Goal: Participate in discussion: Engage in conversation with other users on a specific topic

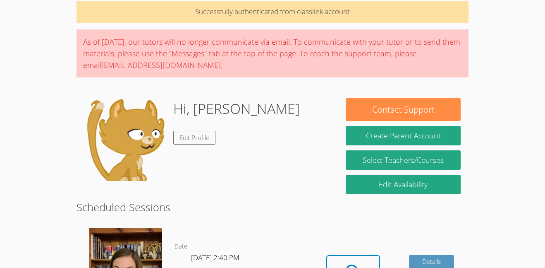
scroll to position [72, 0]
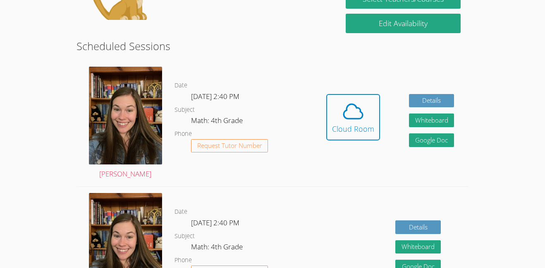
scroll to position [194, 0]
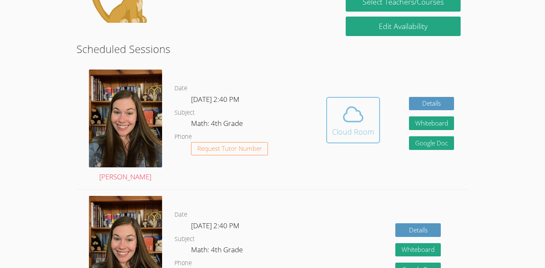
click at [347, 124] on icon at bounding box center [353, 114] width 23 height 23
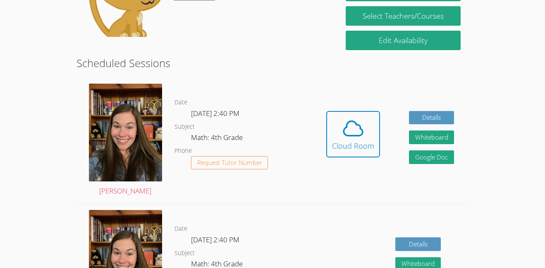
scroll to position [177, 0]
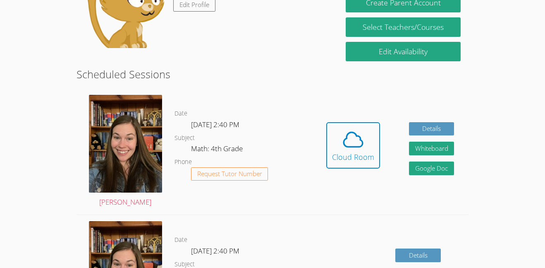
scroll to position [157, 0]
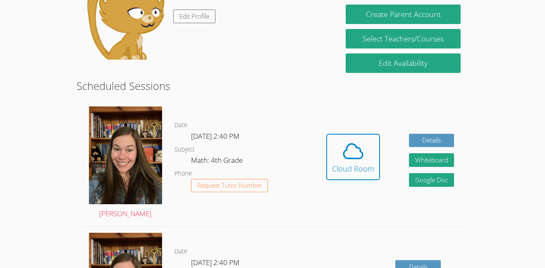
click at [331, 157] on button "Cloud Room" at bounding box center [353, 157] width 54 height 46
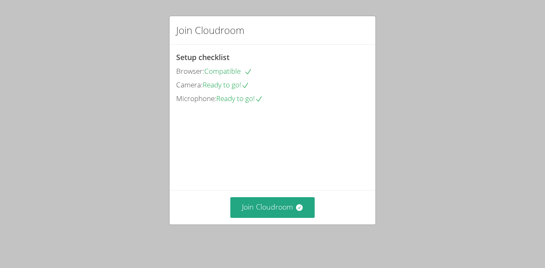
click at [203, 89] on div "Setup checklist Browser: Compatible Camera: Ready to go! Microphone: Ready to g…" at bounding box center [272, 77] width 193 height 53
click at [170, 35] on div "Join Cloudroom" at bounding box center [273, 30] width 206 height 29
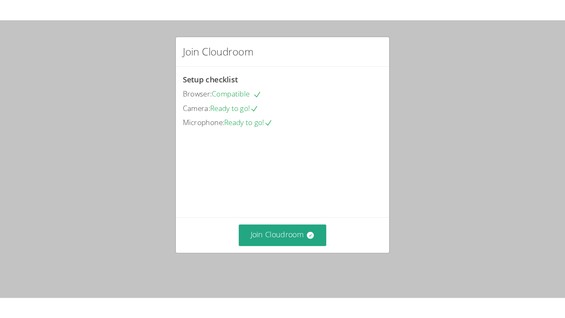
scroll to position [5, 0]
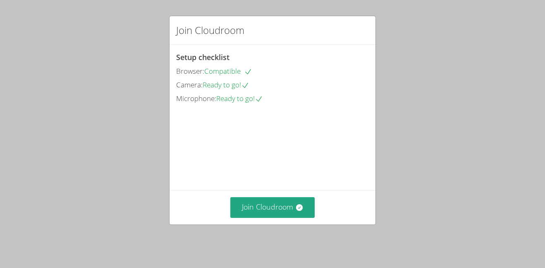
click at [156, 8] on div "Join Cloudroom Setup checklist Browser: Compatible Camera: Ready to go! Microph…" at bounding box center [272, 134] width 545 height 268
drag, startPoint x: 179, startPoint y: 82, endPoint x: 170, endPoint y: 91, distance: 12.3
click at [177, 82] on span "Camera:" at bounding box center [189, 85] width 26 height 10
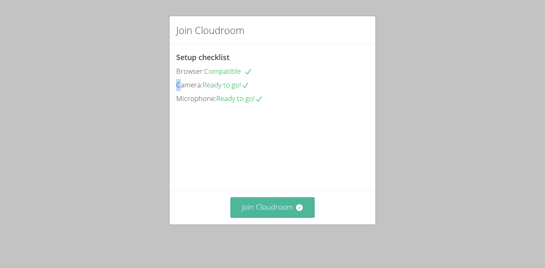
click at [270, 207] on button "Join Cloudroom" at bounding box center [272, 207] width 85 height 20
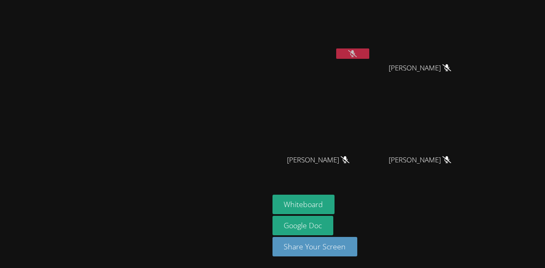
click at [369, 51] on button at bounding box center [352, 53] width 33 height 10
click at [221, 220] on div at bounding box center [134, 207] width 263 height 33
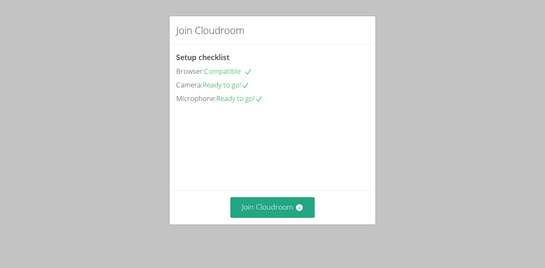
click at [282, 231] on div "Join Cloudroom Setup checklist Browser: Compatible Camera: Ready to go! Microph…" at bounding box center [272, 134] width 545 height 268
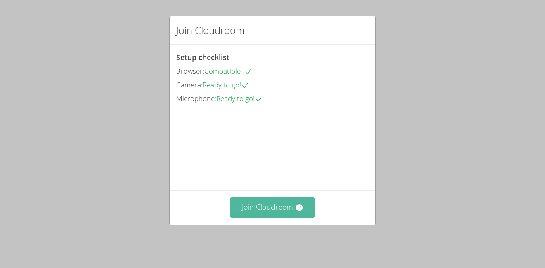
click at [282, 208] on button "Join Cloudroom" at bounding box center [272, 207] width 85 height 20
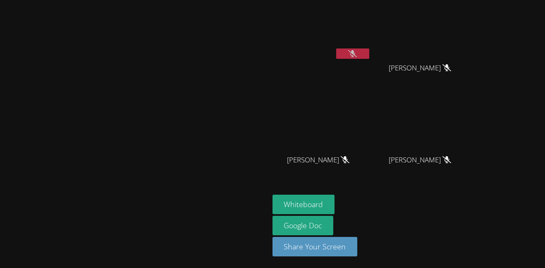
click at [357, 50] on icon at bounding box center [352, 53] width 9 height 7
click at [72, 161] on video at bounding box center [134, 117] width 124 height 148
click at [357, 54] on icon at bounding box center [352, 53] width 9 height 7
click at [369, 55] on button at bounding box center [352, 53] width 33 height 10
click at [357, 54] on icon at bounding box center [352, 53] width 9 height 7
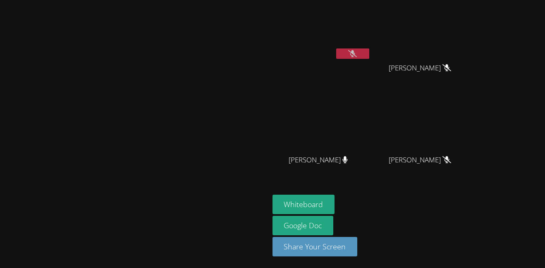
click at [72, 180] on video at bounding box center [134, 117] width 124 height 148
click at [197, 251] on div "[PERSON_NAME]" at bounding box center [134, 133] width 263 height 261
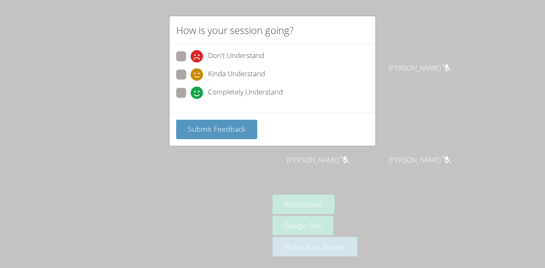
click at [228, 60] on span "Don't Understand" at bounding box center [236, 56] width 56 height 12
click at [198, 58] on input "Don't Understand" at bounding box center [194, 54] width 7 height 7
radio input "true"
click at [206, 135] on button "Submit Feedback" at bounding box center [216, 129] width 81 height 19
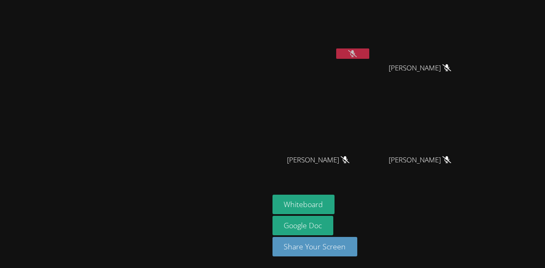
click at [369, 58] on button at bounding box center [352, 53] width 33 height 10
click at [336, 48] on button at bounding box center [352, 53] width 33 height 10
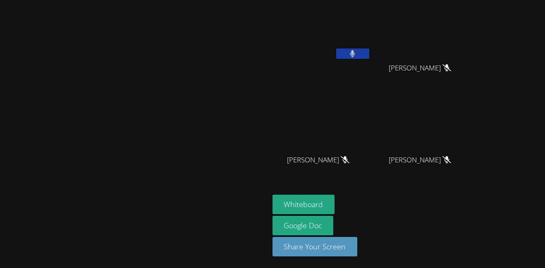
click at [369, 51] on button at bounding box center [352, 53] width 33 height 10
click at [336, 48] on button at bounding box center [352, 53] width 33 height 10
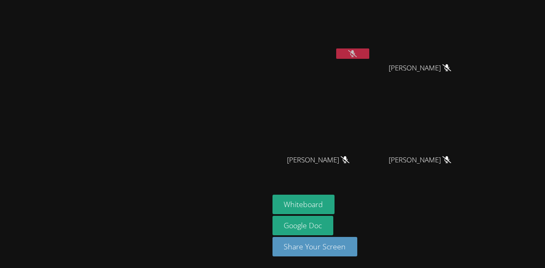
click at [336, 48] on button at bounding box center [352, 53] width 33 height 10
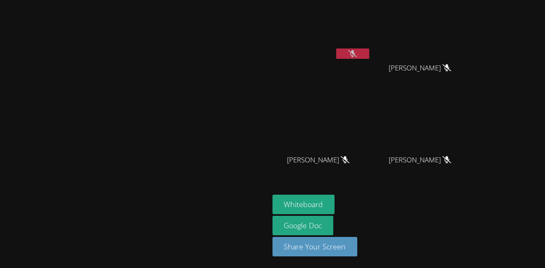
click at [336, 48] on button at bounding box center [352, 53] width 33 height 10
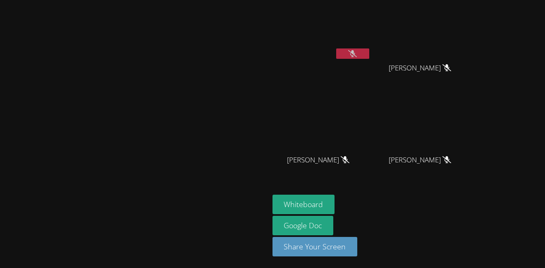
click at [336, 48] on button at bounding box center [352, 53] width 33 height 10
click at [355, 55] on icon at bounding box center [352, 53] width 5 height 7
click at [357, 57] on icon at bounding box center [352, 53] width 9 height 7
click at [336, 48] on button at bounding box center [352, 53] width 33 height 10
click at [369, 58] on button at bounding box center [352, 53] width 33 height 10
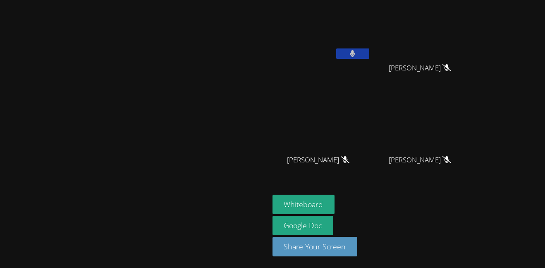
click at [336, 48] on button at bounding box center [352, 53] width 33 height 10
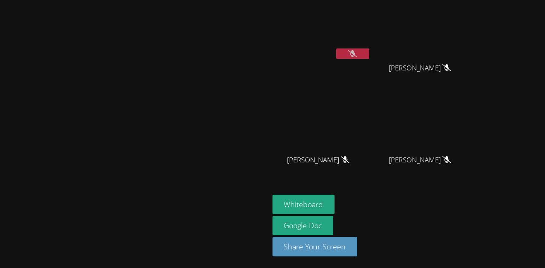
click at [336, 48] on button at bounding box center [352, 53] width 33 height 10
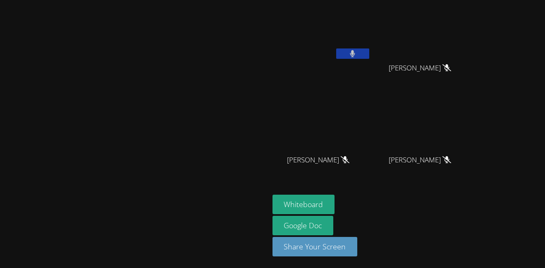
click at [336, 48] on button at bounding box center [352, 53] width 33 height 10
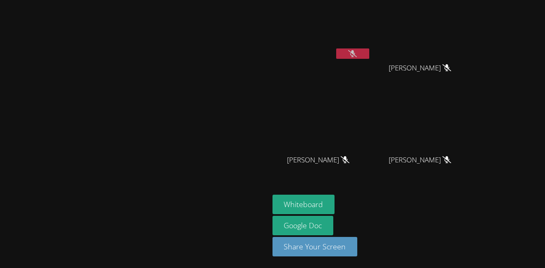
click at [336, 48] on button at bounding box center [352, 53] width 33 height 10
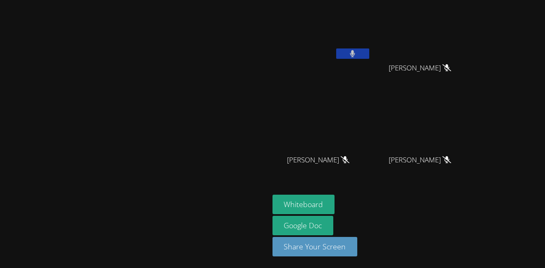
click at [336, 48] on button at bounding box center [352, 53] width 33 height 10
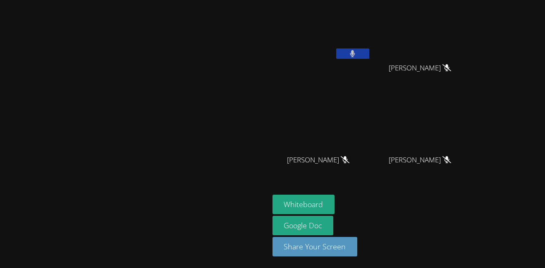
click at [336, 48] on button at bounding box center [352, 53] width 33 height 10
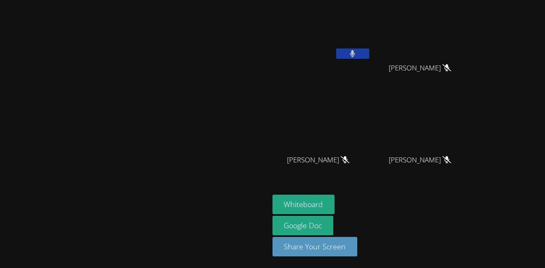
click at [336, 48] on button at bounding box center [352, 53] width 33 height 10
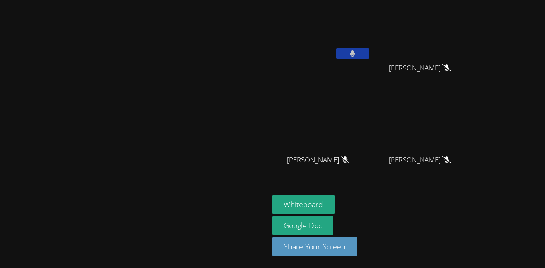
click at [336, 48] on button at bounding box center [352, 53] width 33 height 10
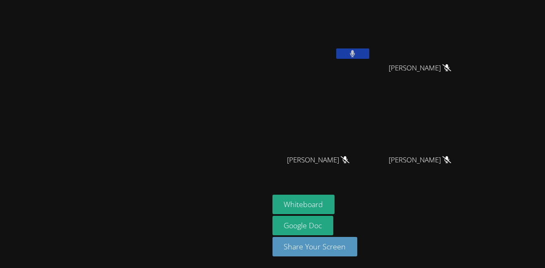
click at [336, 48] on button at bounding box center [352, 53] width 33 height 10
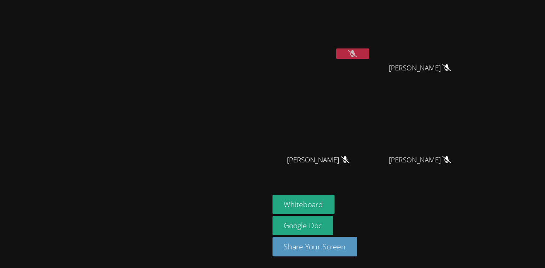
click at [336, 48] on button at bounding box center [352, 53] width 33 height 10
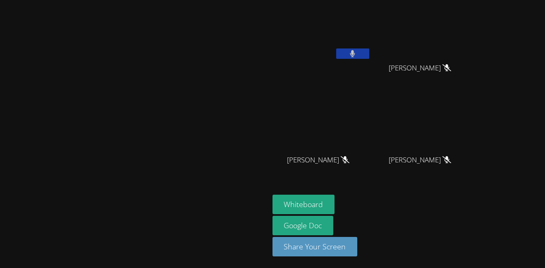
click at [336, 48] on button at bounding box center [352, 53] width 33 height 10
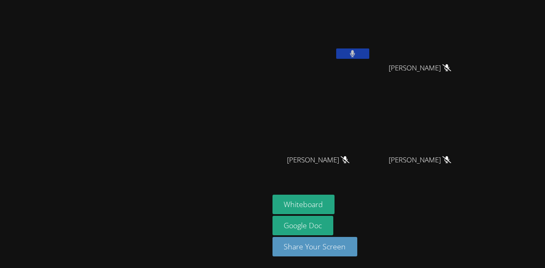
click at [336, 48] on button at bounding box center [352, 53] width 33 height 10
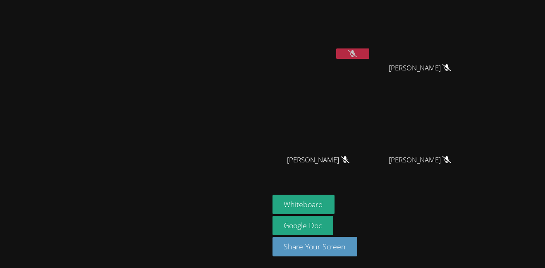
click at [336, 48] on button at bounding box center [352, 53] width 33 height 10
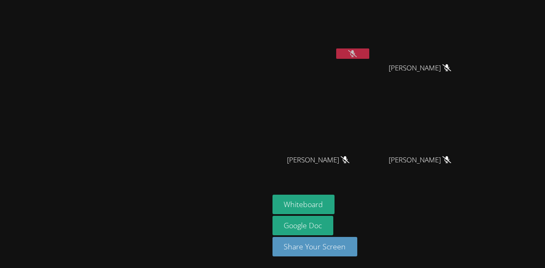
click at [336, 48] on button at bounding box center [352, 53] width 33 height 10
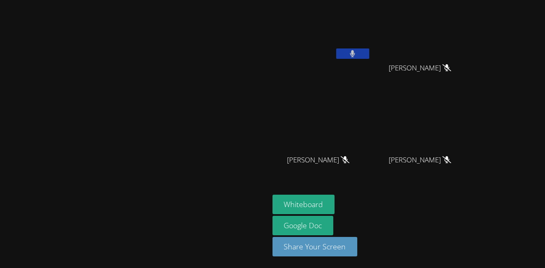
click at [336, 48] on button at bounding box center [352, 53] width 33 height 10
click at [357, 53] on icon at bounding box center [352, 53] width 9 height 7
